Goal: Information Seeking & Learning: Learn about a topic

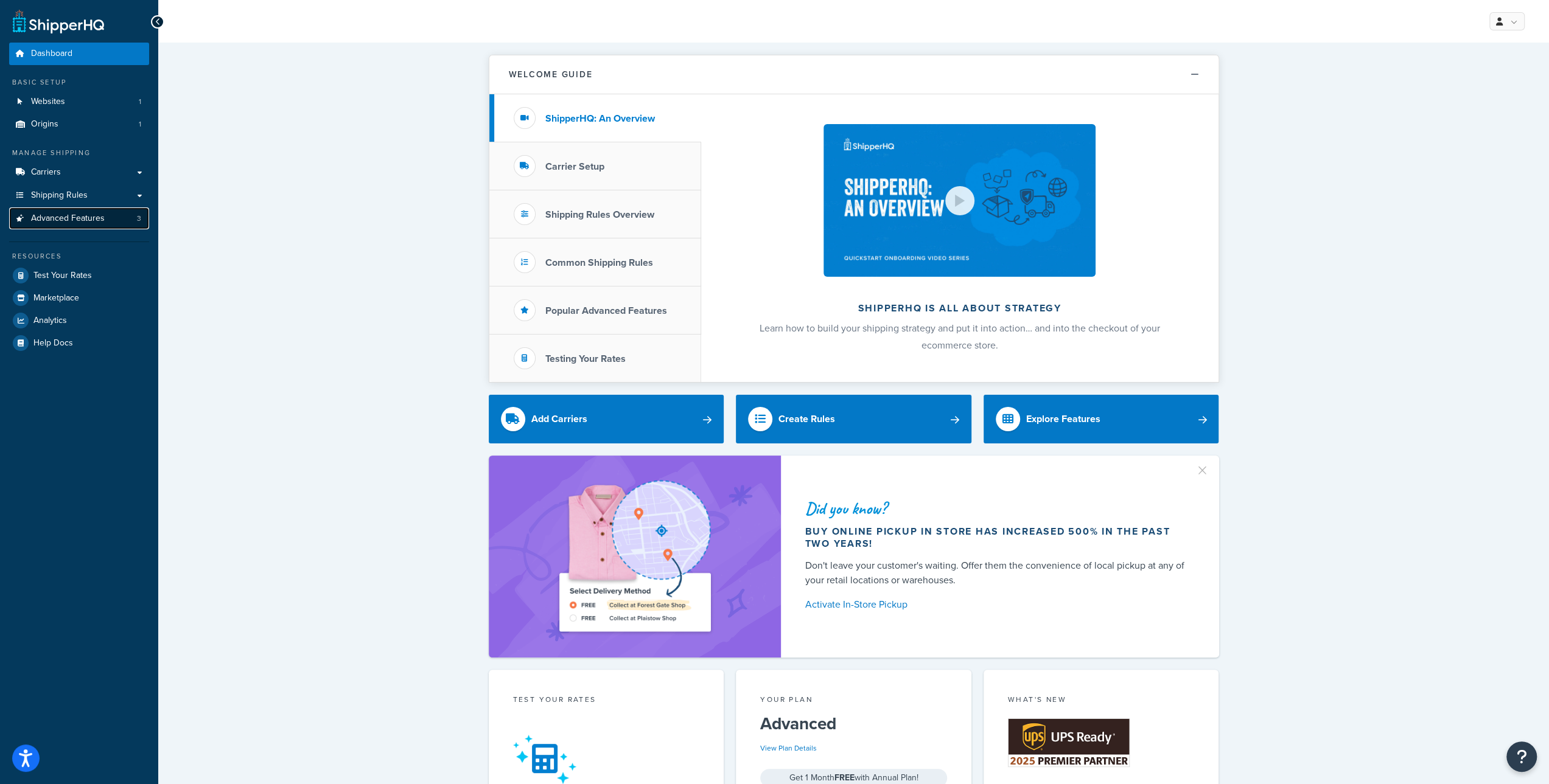
click at [128, 223] on link "Advanced Features 3" at bounding box center [78, 219] width 140 height 22
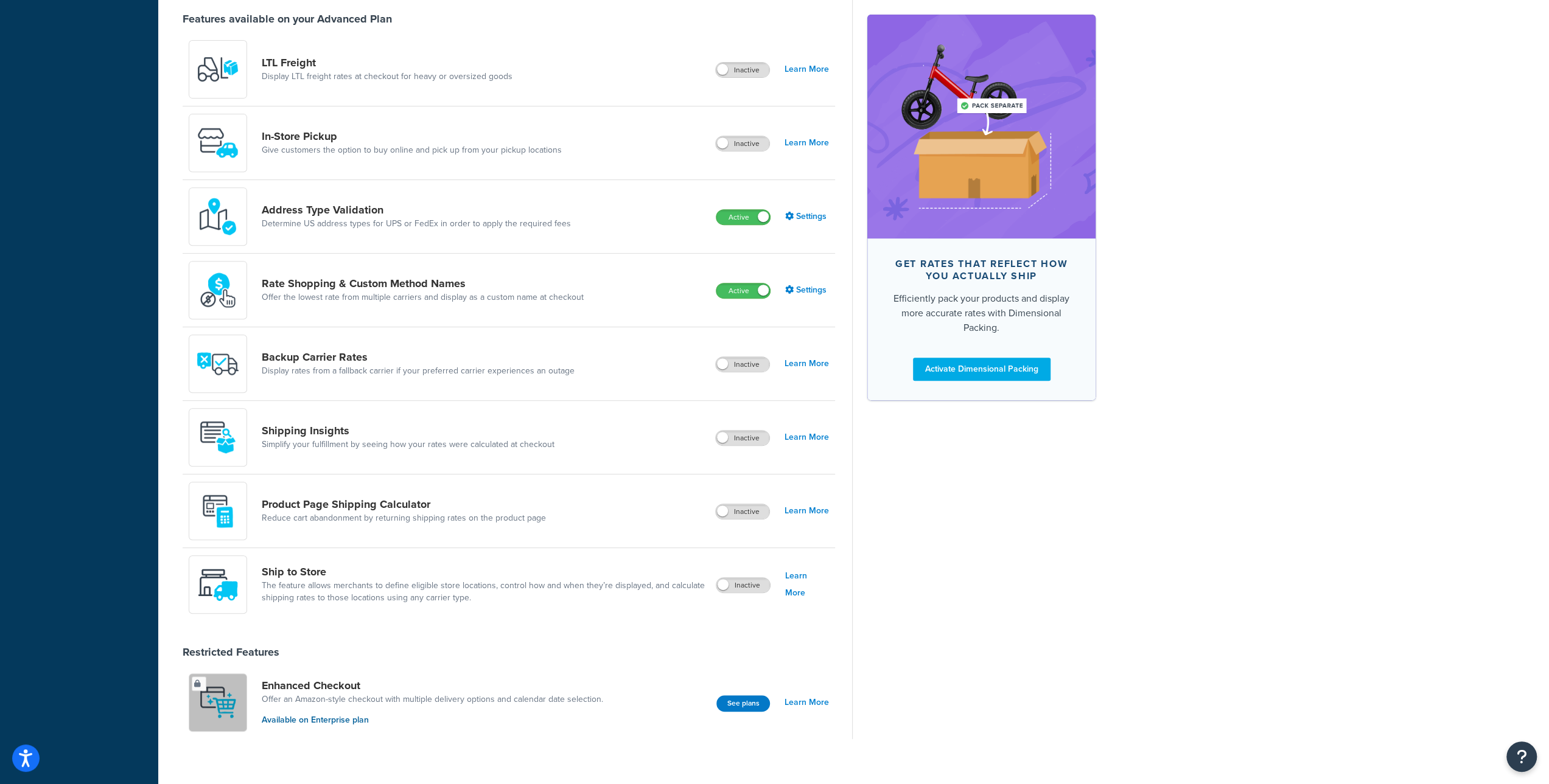
scroll to position [464, 0]
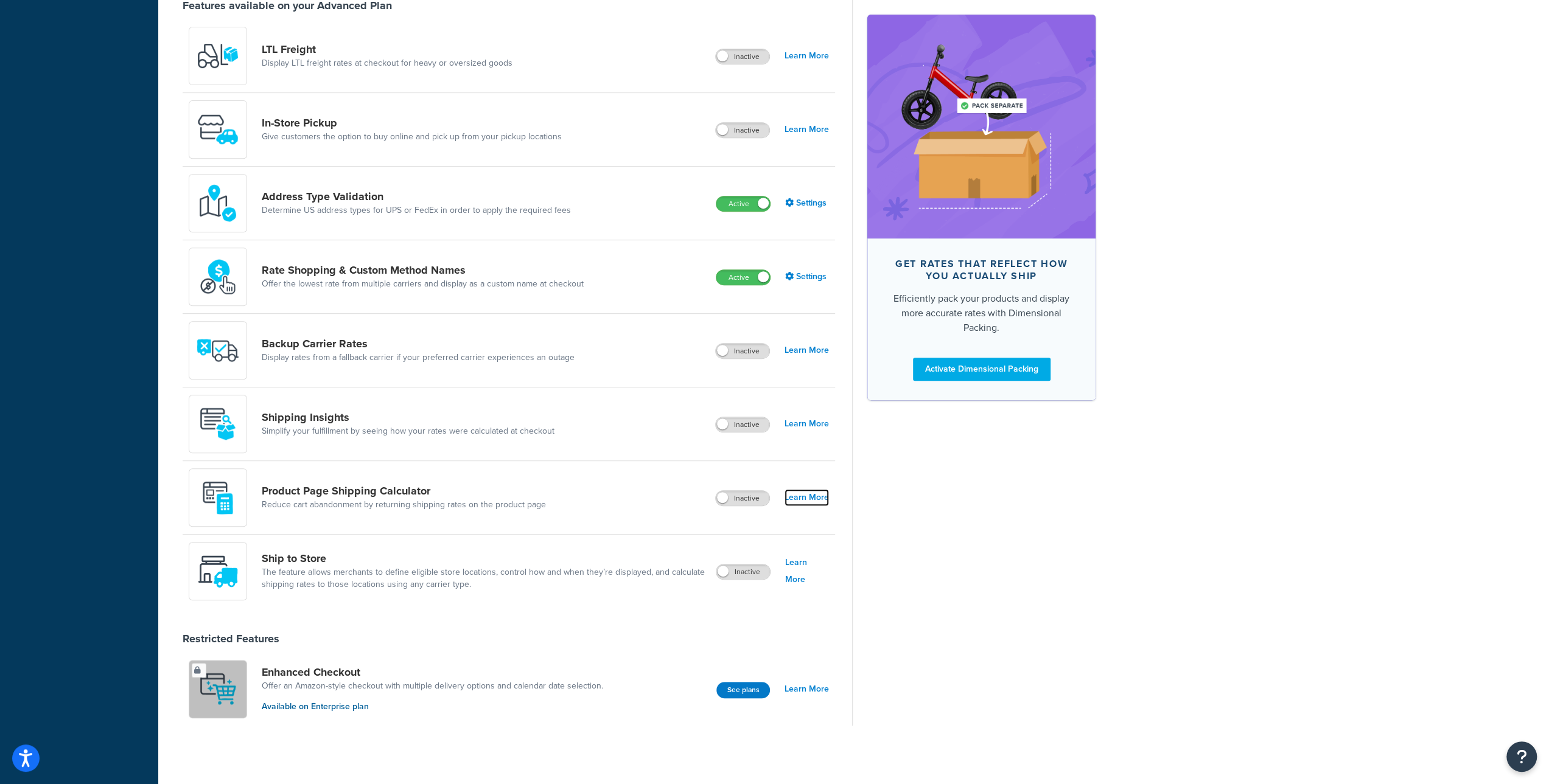
click at [810, 498] on link "Learn More" at bounding box center [807, 497] width 45 height 17
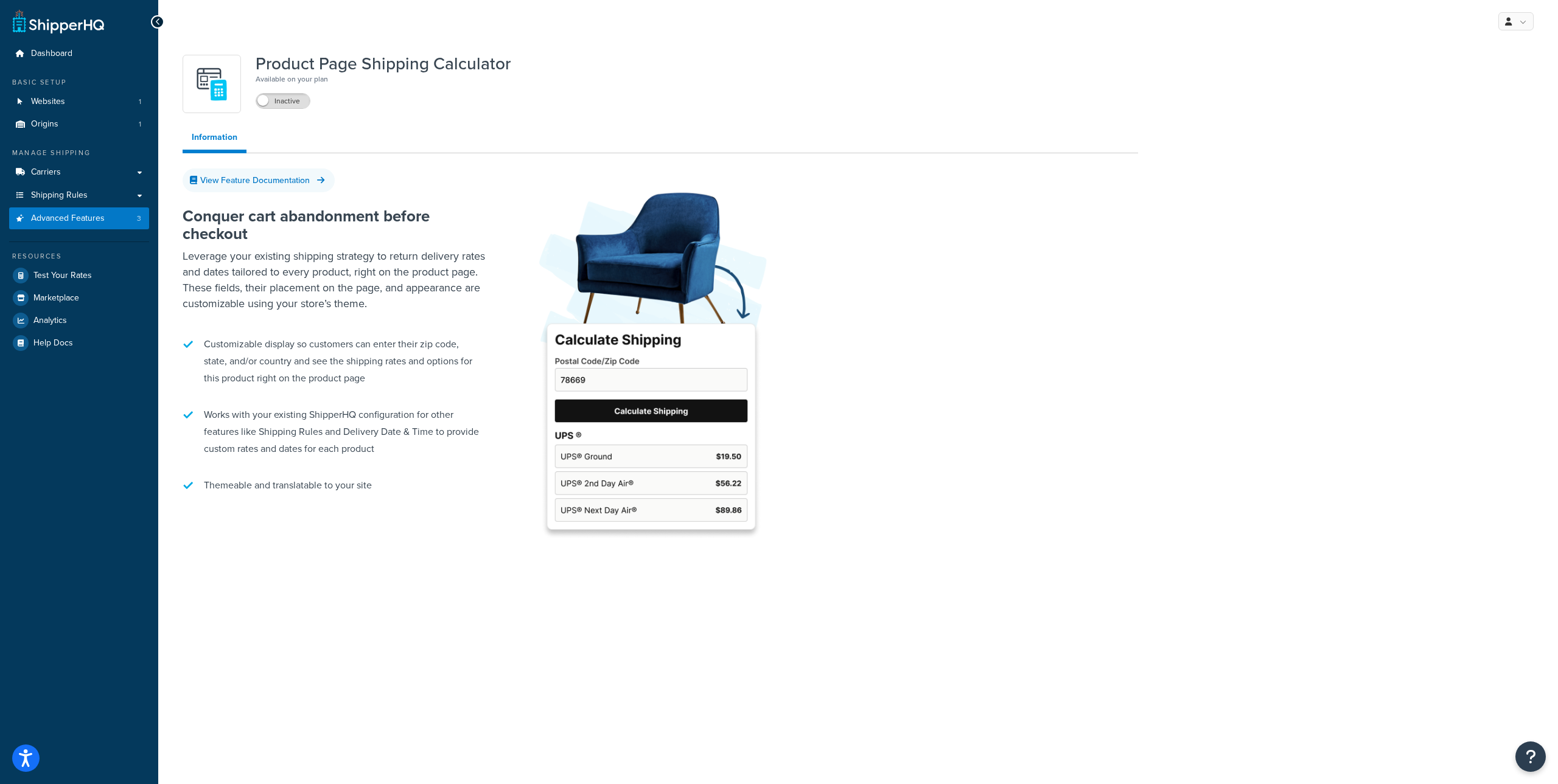
click at [1044, 455] on div at bounding box center [830, 358] width 614 height 376
click at [1098, 435] on div at bounding box center [830, 358] width 614 height 376
click at [1097, 435] on div at bounding box center [830, 358] width 614 height 376
click at [1093, 432] on div at bounding box center [830, 358] width 614 height 376
